Goal: Task Accomplishment & Management: Manage account settings

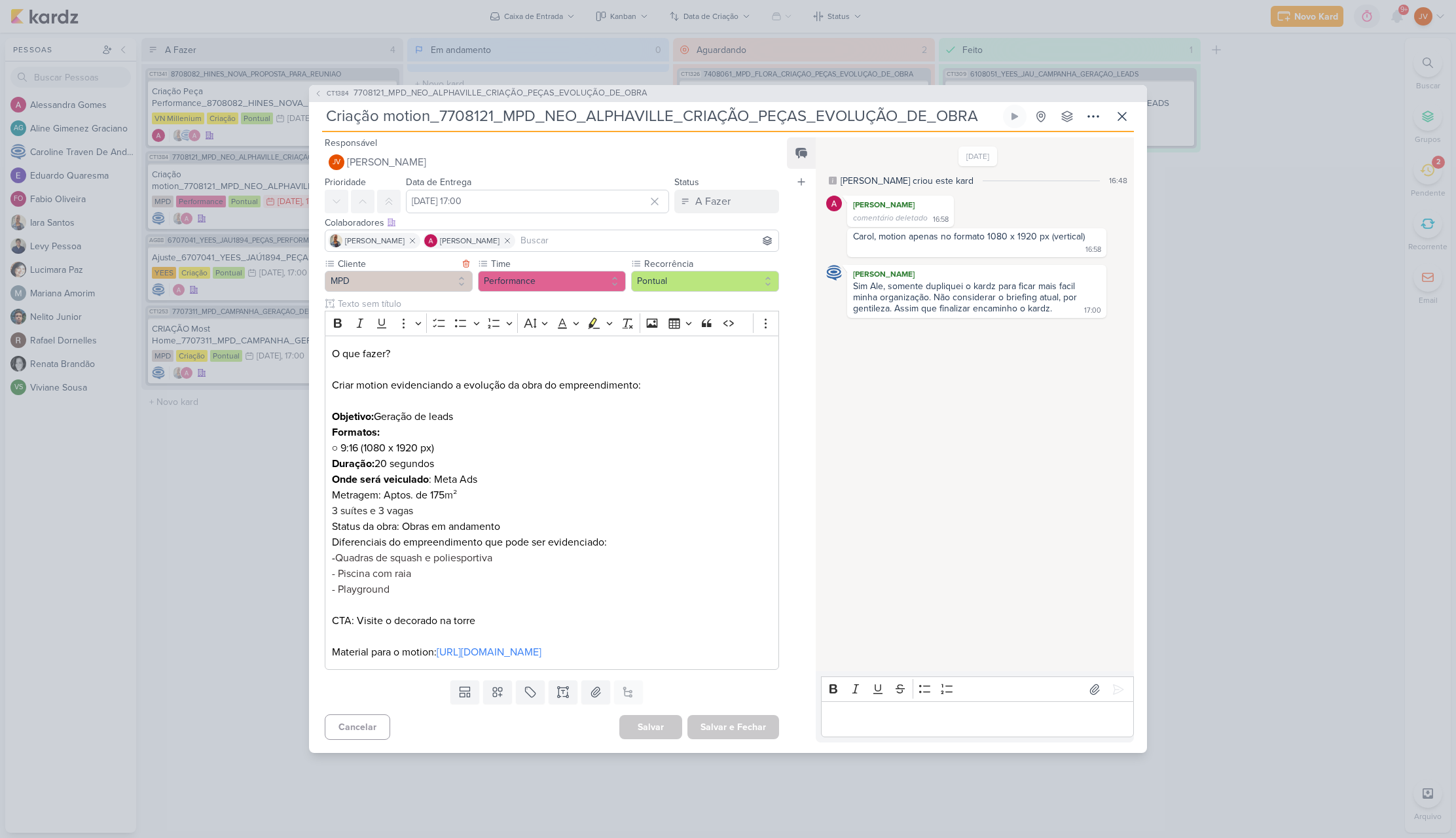
scroll to position [38, 0]
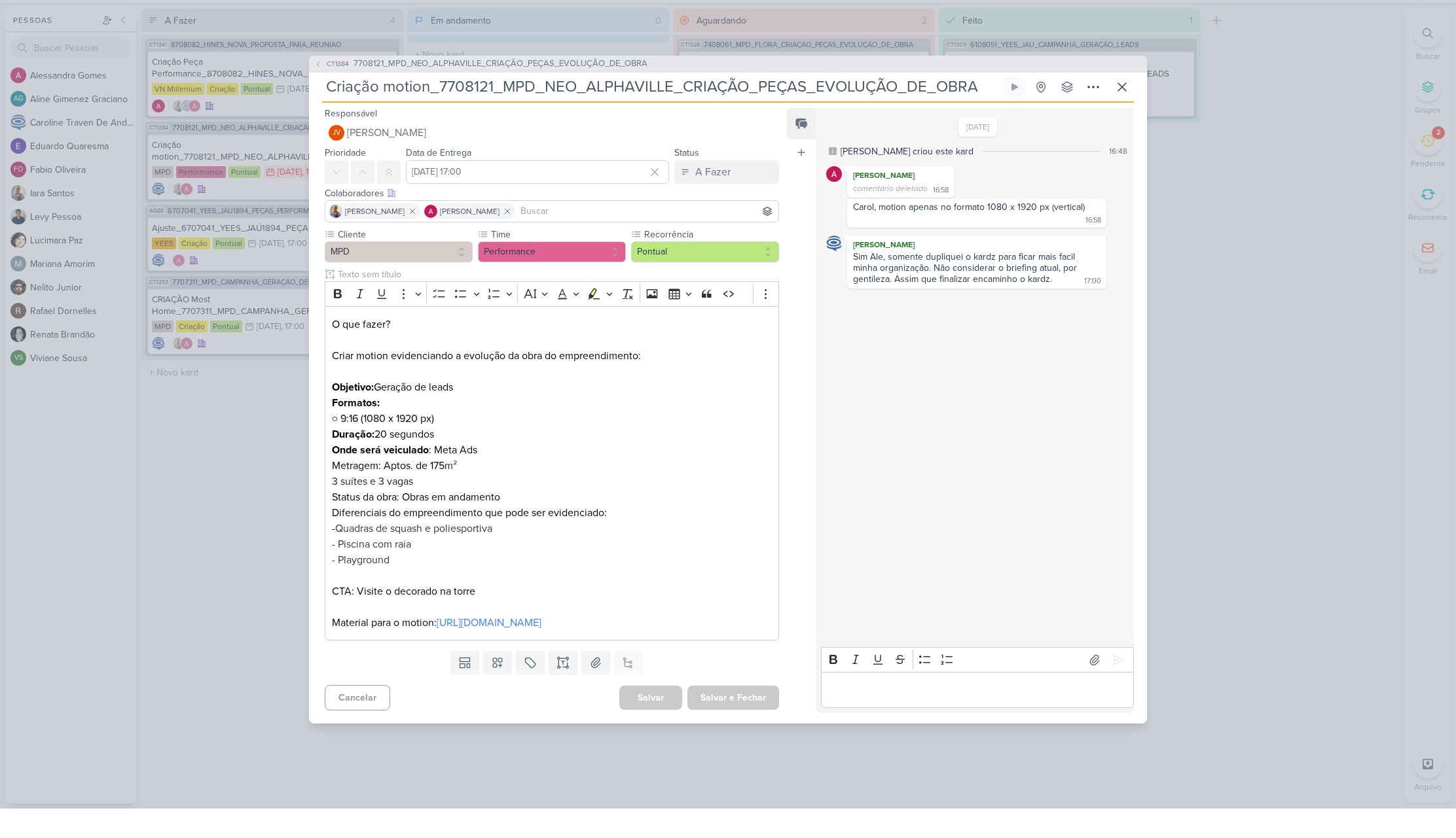
click at [856, 712] on p "Editor editing area: main" at bounding box center [977, 720] width 299 height 15
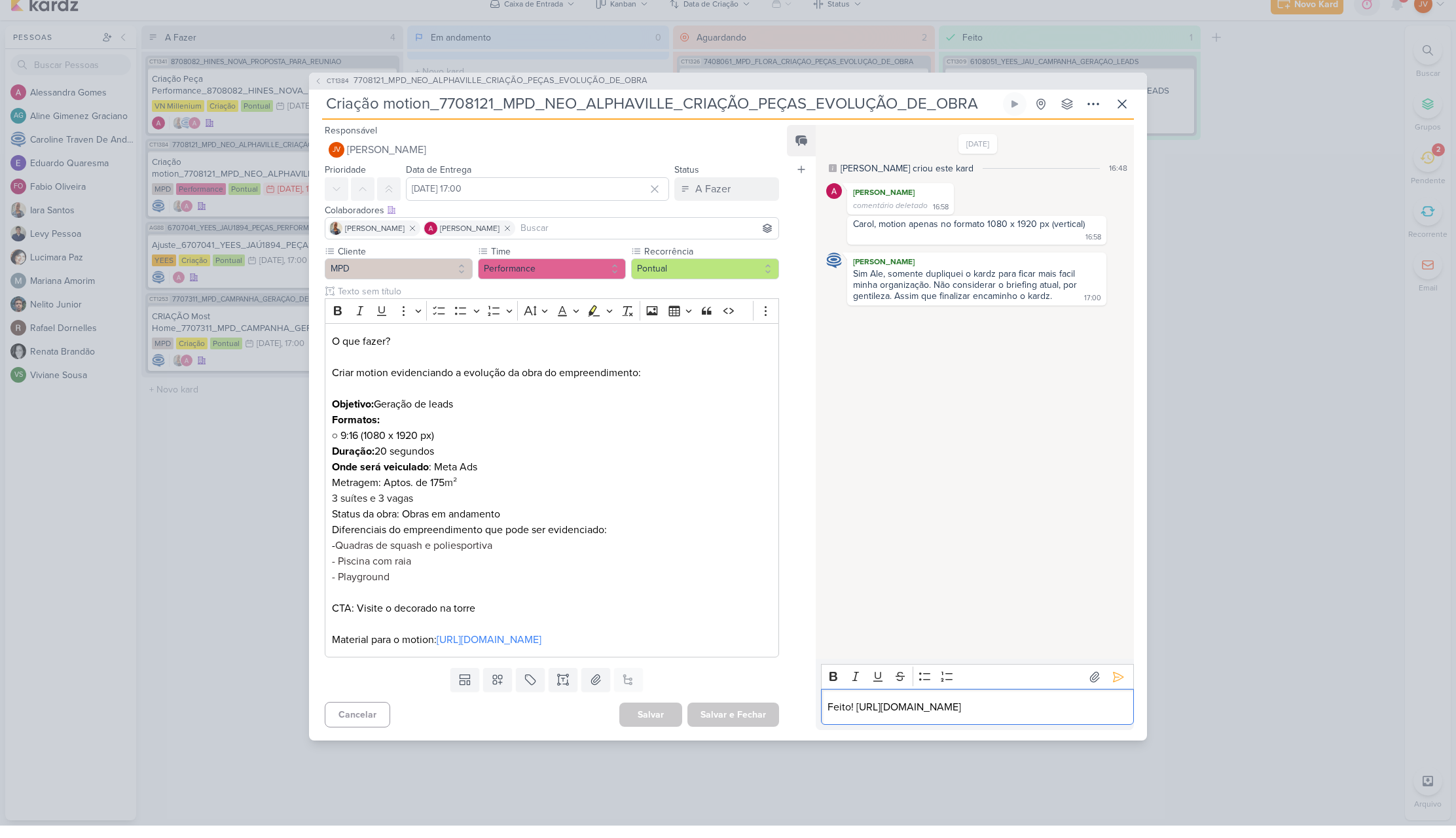
scroll to position [0, 1]
click at [1112, 683] on icon at bounding box center [1118, 689] width 13 height 13
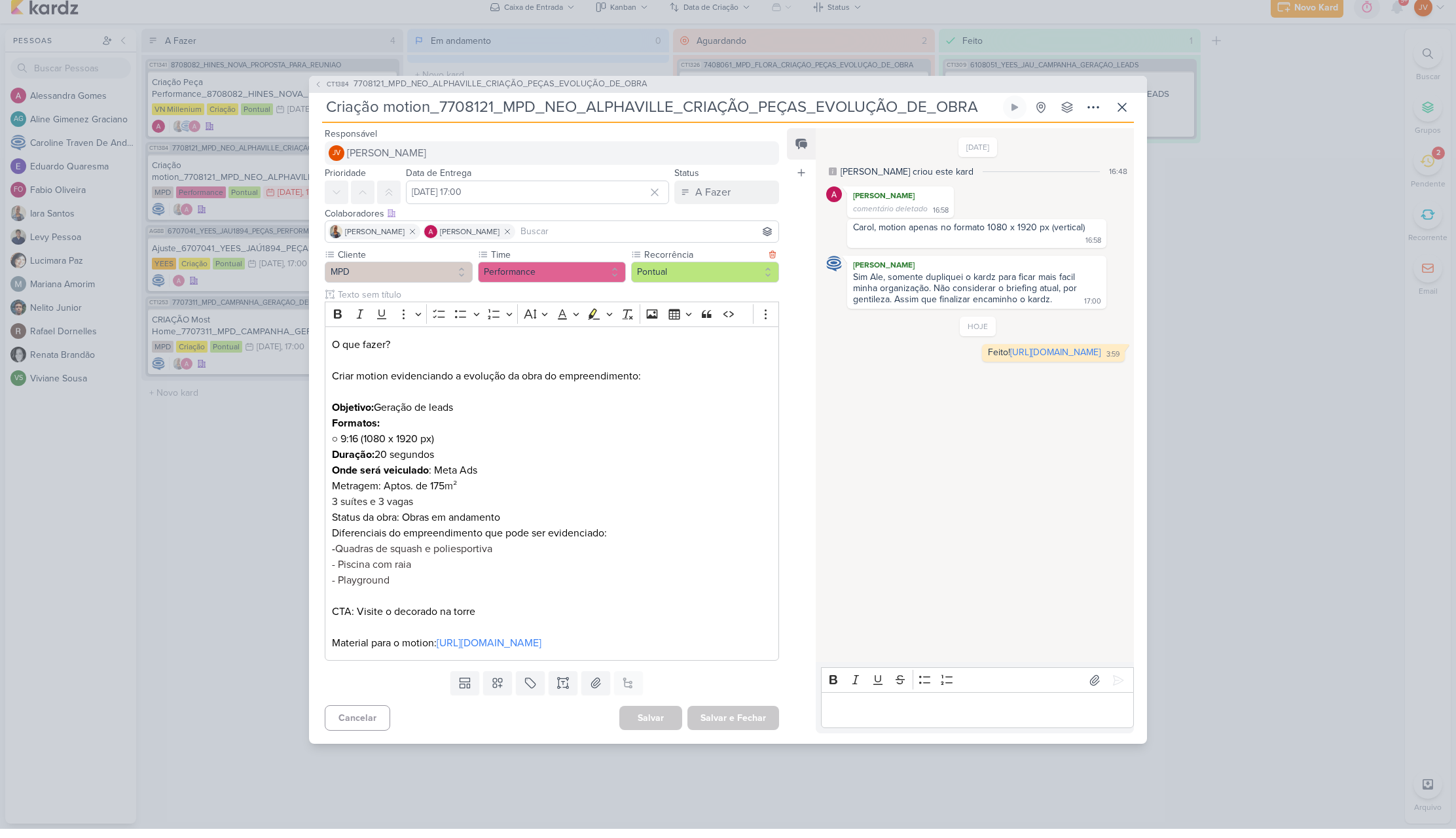
scroll to position [0, 0]
click at [721, 194] on div "A Fazer" at bounding box center [713, 202] width 35 height 15
click at [708, 268] on div "Aguardando" at bounding box center [712, 274] width 50 height 14
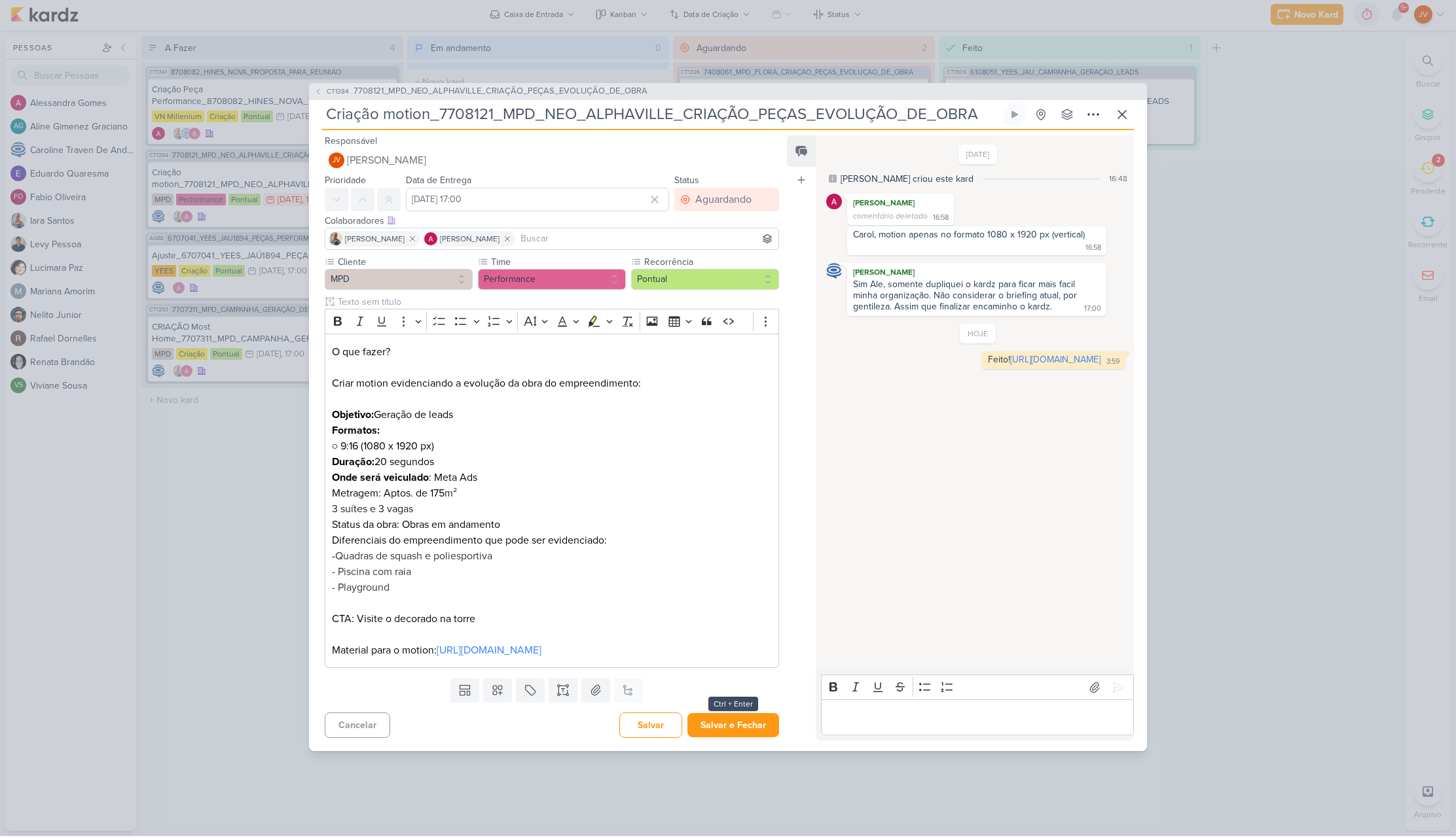
click at [734, 735] on button "Salvar e Fechar" at bounding box center [733, 728] width 92 height 24
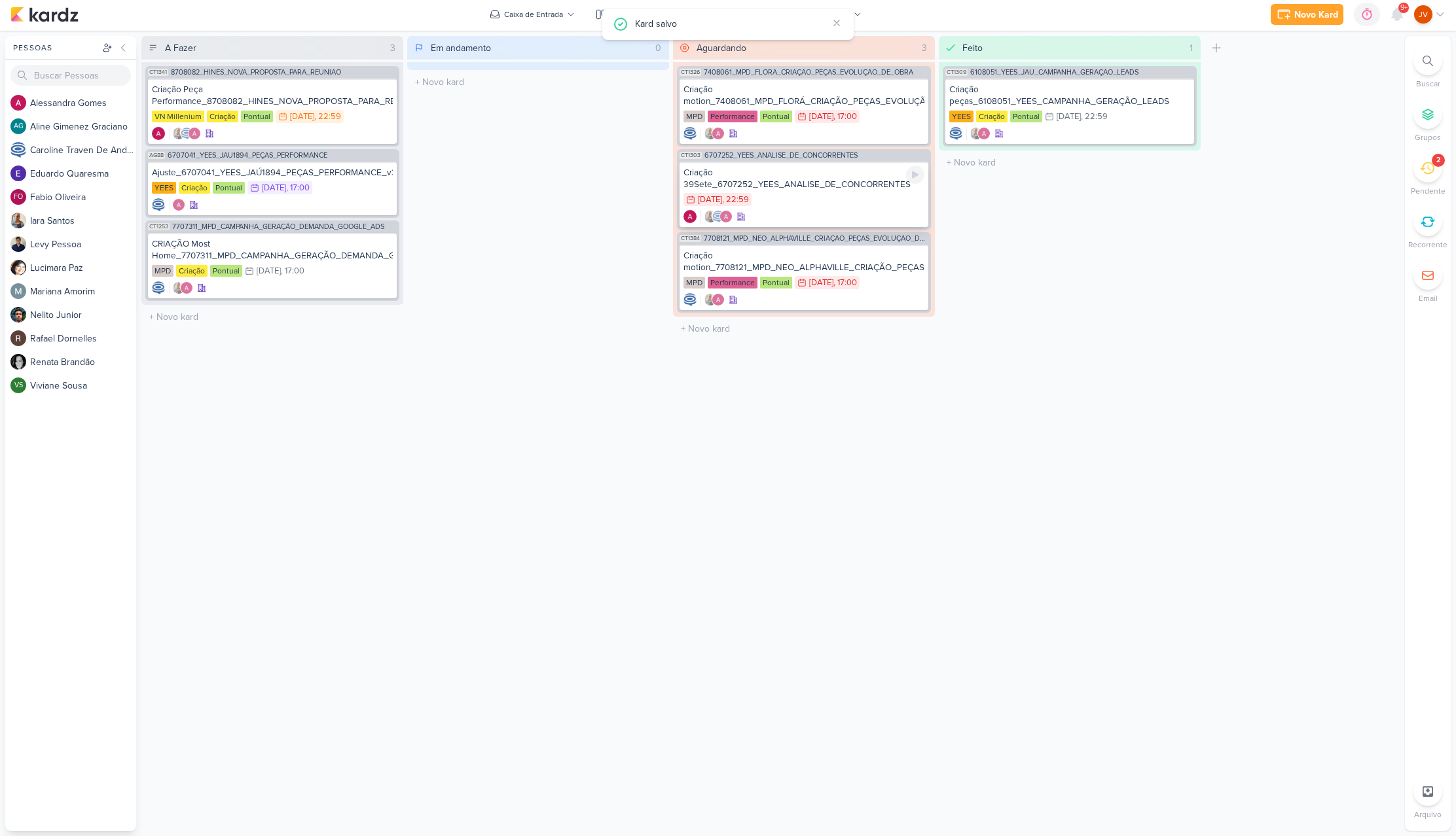
click at [821, 186] on div "Criação 39Sete_6707252_YEES_ANALISE_DE_CONCORRENTES" at bounding box center [804, 180] width 241 height 24
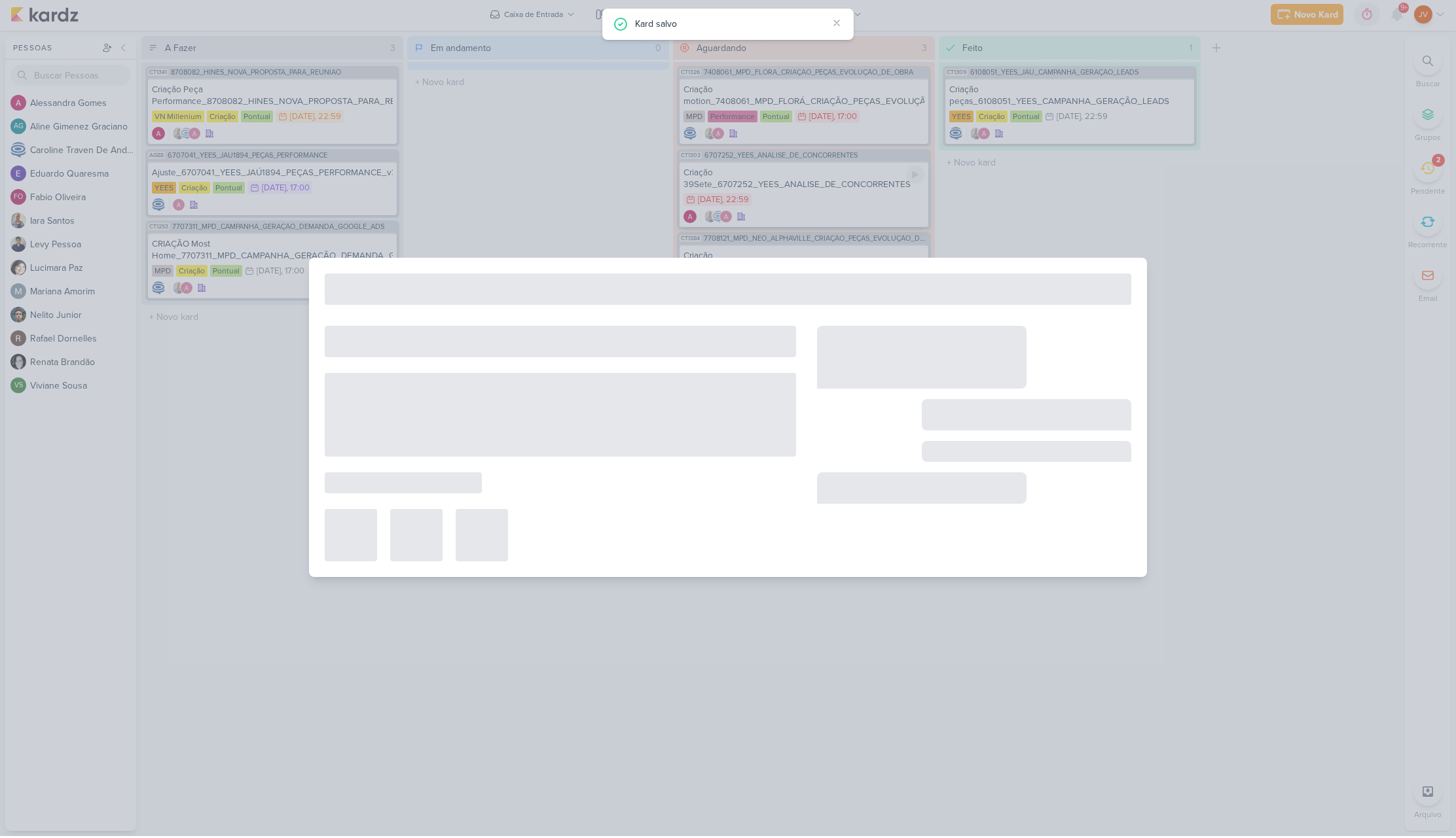
type input "Criação 39Sete_6707252_YEES_ANALISE_DE_CONCORRENTES"
type input "[DATE] 22:59"
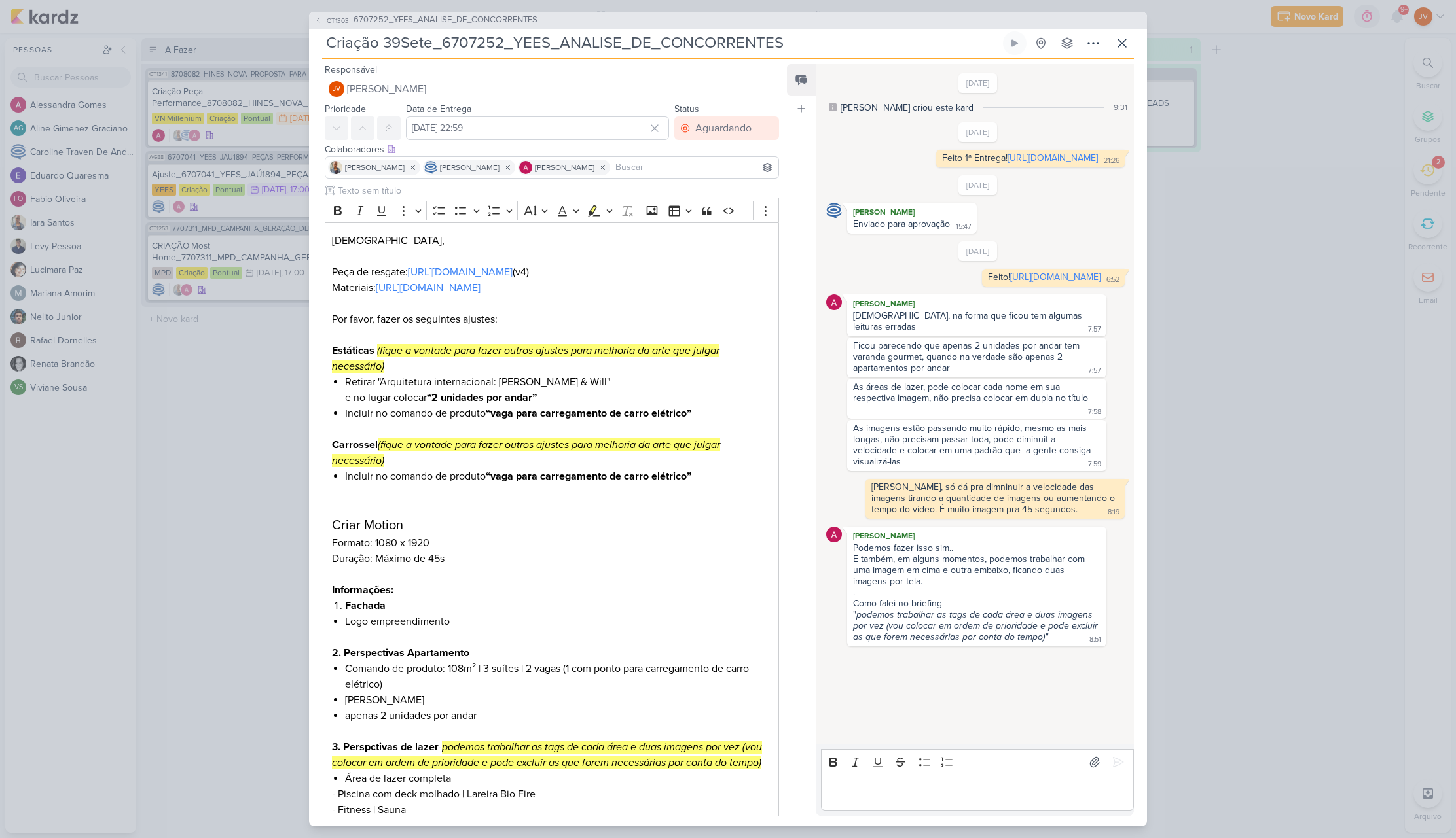
click at [1233, 296] on div "CT1303 6707252_YEES_ANALISE_DE_CONCORRENTES Criação 39Sete_6707252_YEES_ANALISE…" at bounding box center [728, 419] width 1456 height 838
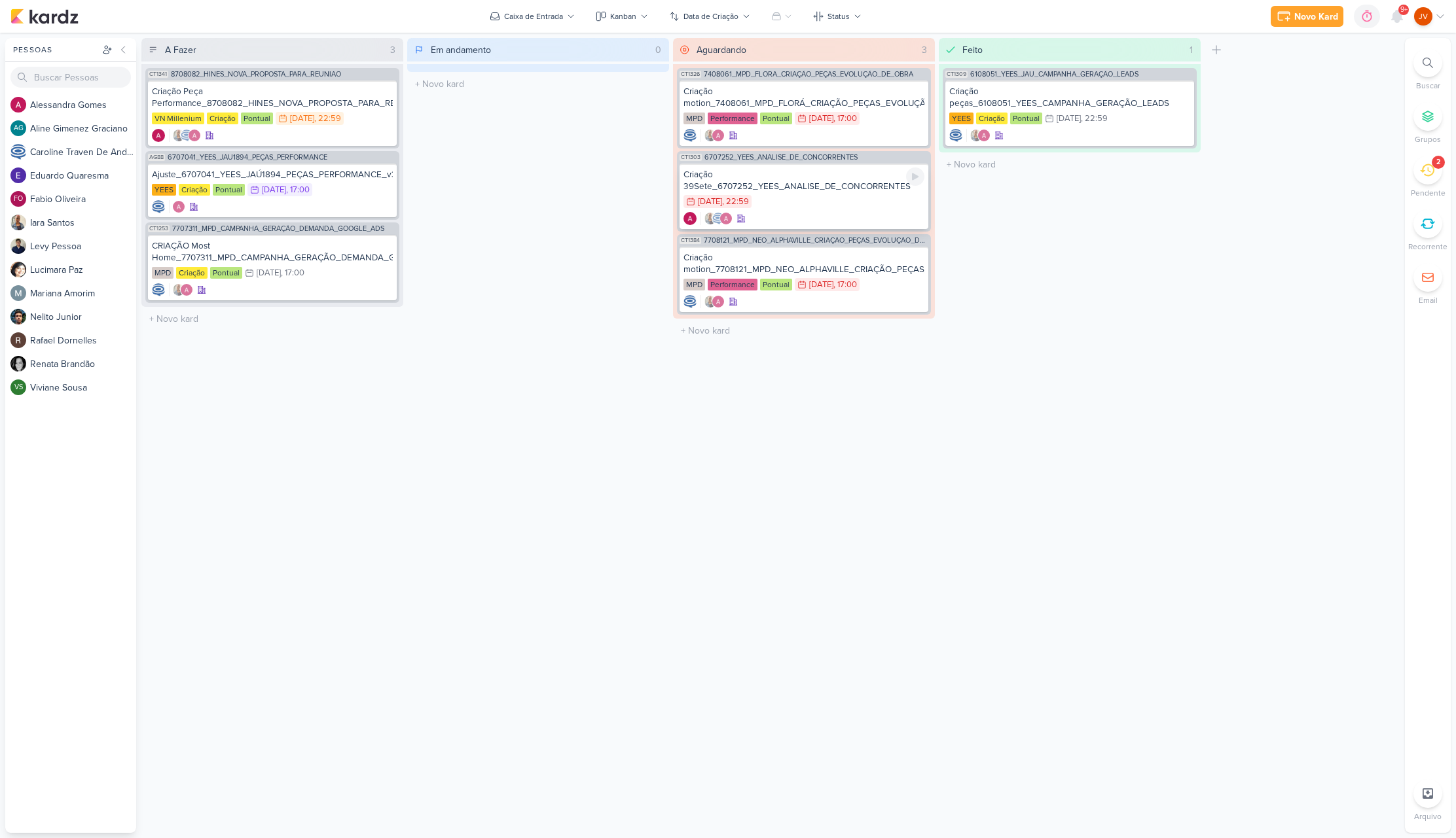
click at [874, 202] on div "15/8 [DATE] 22:59" at bounding box center [804, 202] width 241 height 15
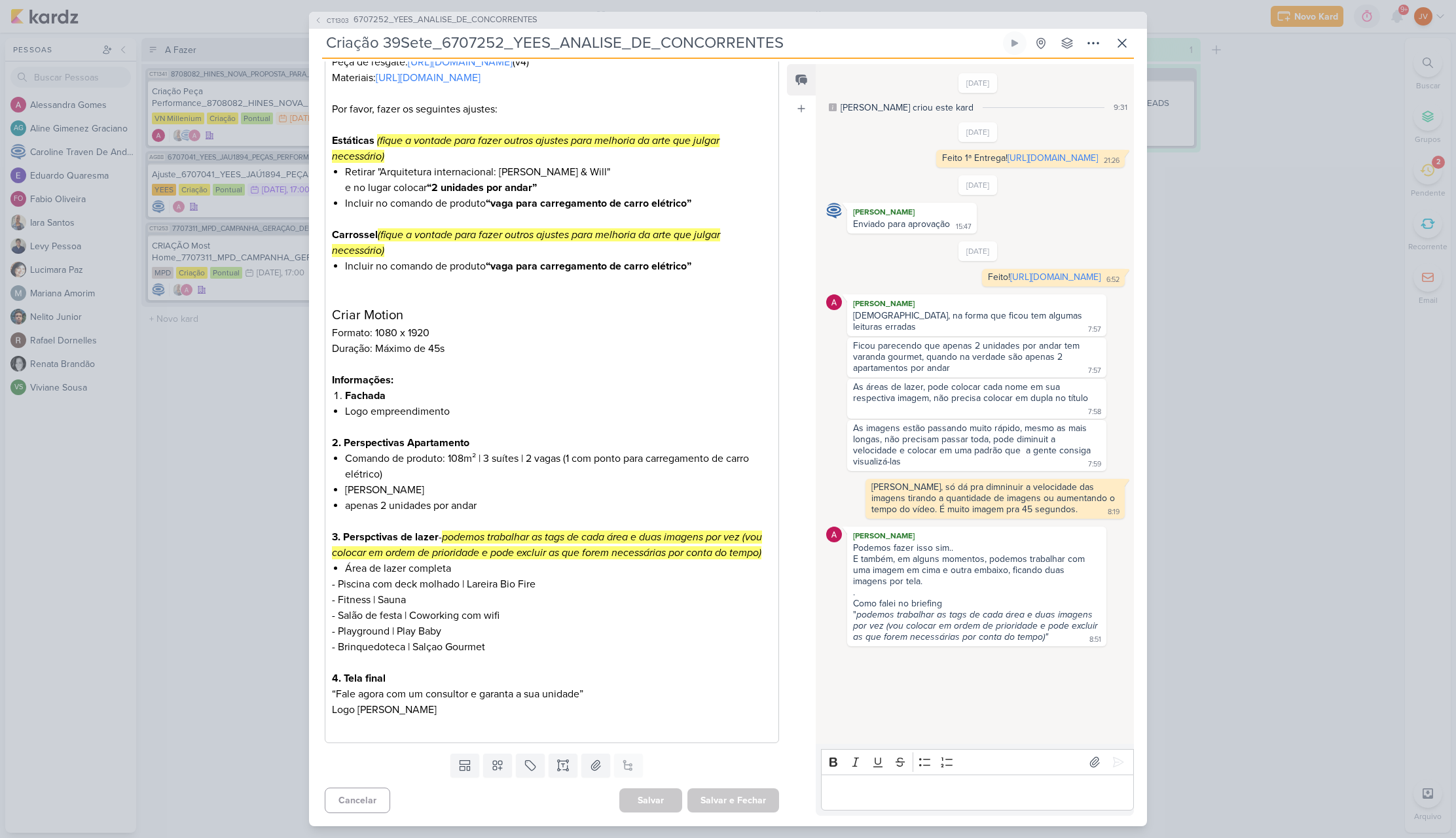
scroll to position [241, 0]
click at [856, 789] on p "Editor editing area: main" at bounding box center [977, 793] width 299 height 15
click at [902, 785] on p "Feito a alteração! [URL][DOMAIN_NAME]" at bounding box center [977, 793] width 299 height 15
click at [1112, 756] on icon at bounding box center [1118, 762] width 13 height 13
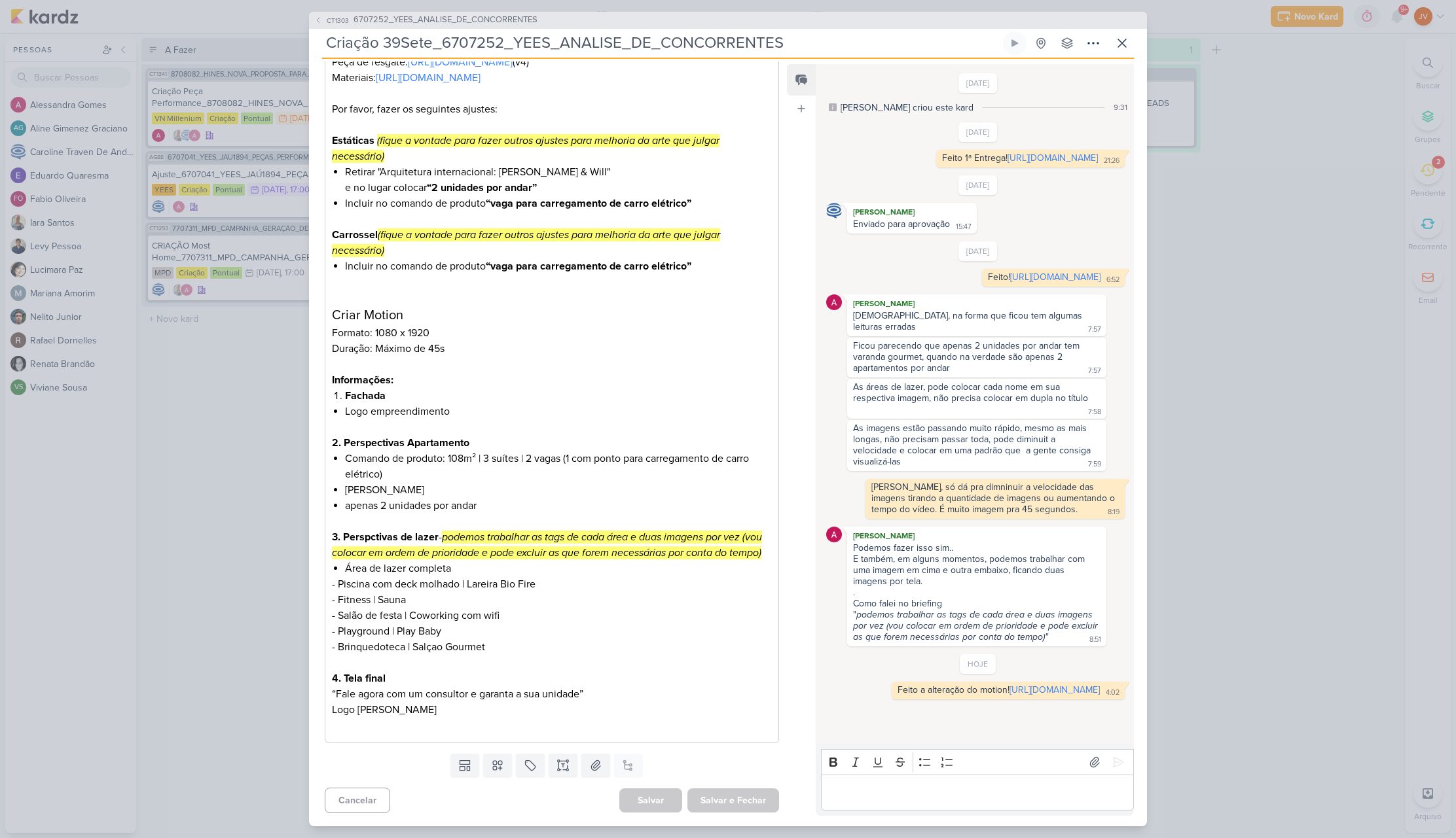
click at [1241, 597] on div "CT1303 6707252_YEES_ANALISE_DE_CONCORRENTES Criação 39Sete_6707252_YEES_ANALISE…" at bounding box center [728, 419] width 1456 height 838
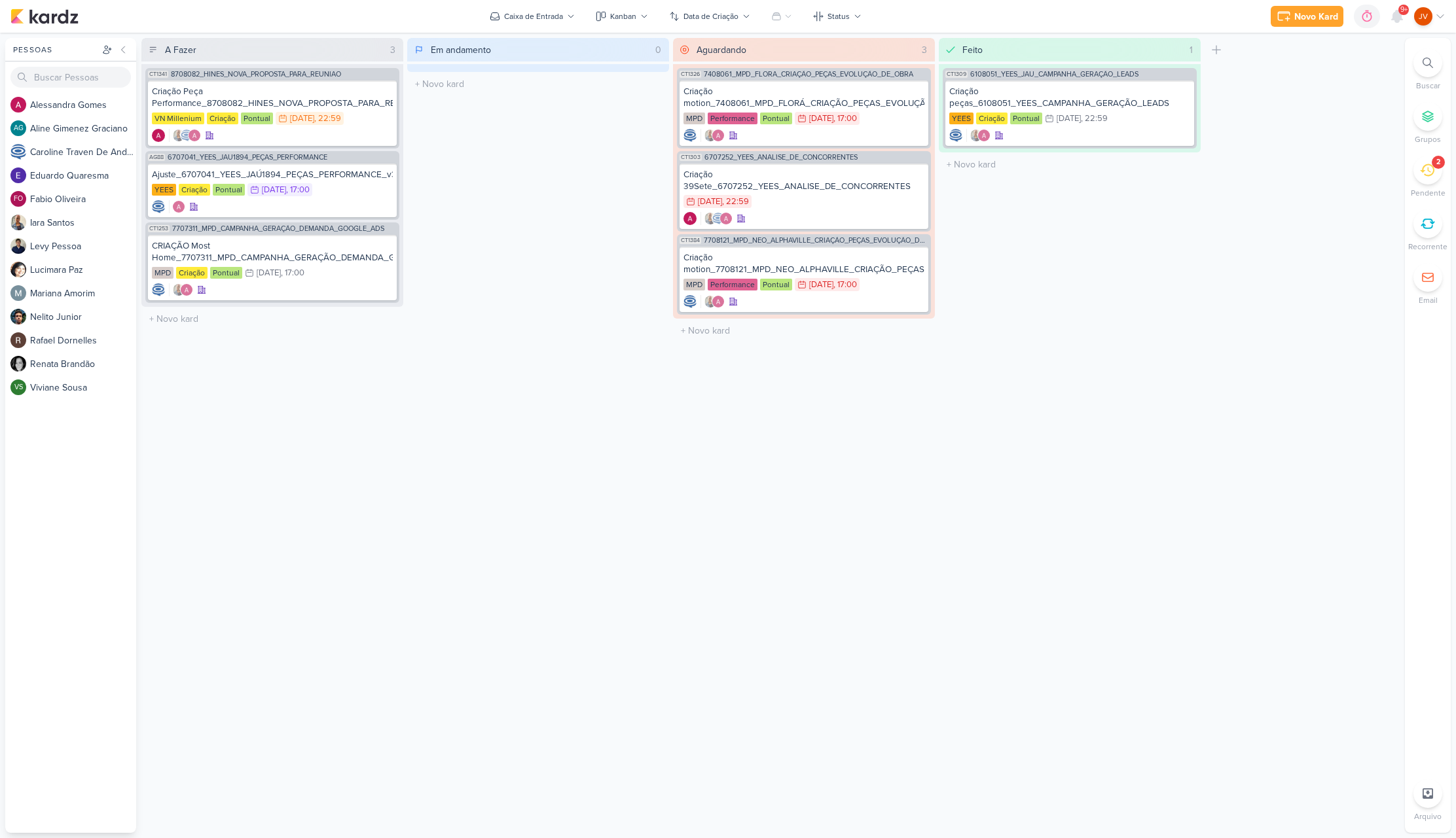
click at [551, 219] on div "Em andamento 0 Mover Para Esquerda Mover Para Direita [GEOGRAPHIC_DATA] O títul…" at bounding box center [538, 435] width 262 height 795
